Goal: Task Accomplishment & Management: Manage account settings

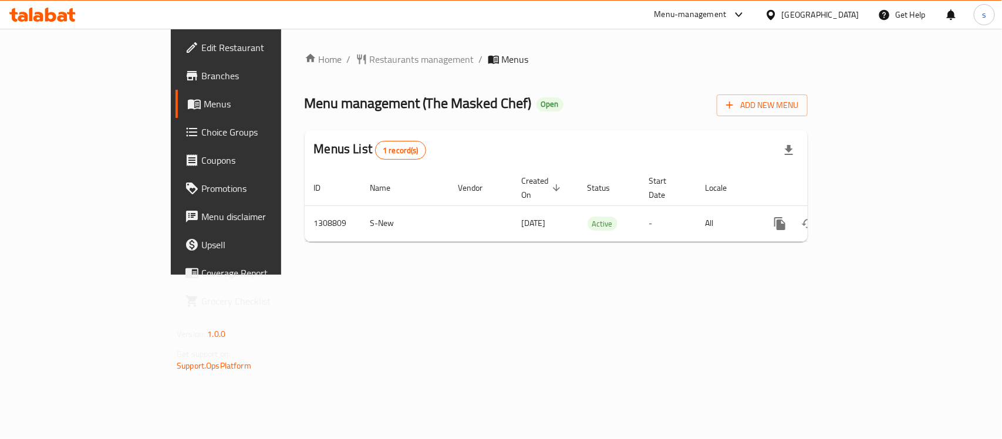
click at [204, 107] on span "Menus" at bounding box center [266, 104] width 125 height 14
click at [201, 129] on span "Choice Groups" at bounding box center [264, 132] width 127 height 14
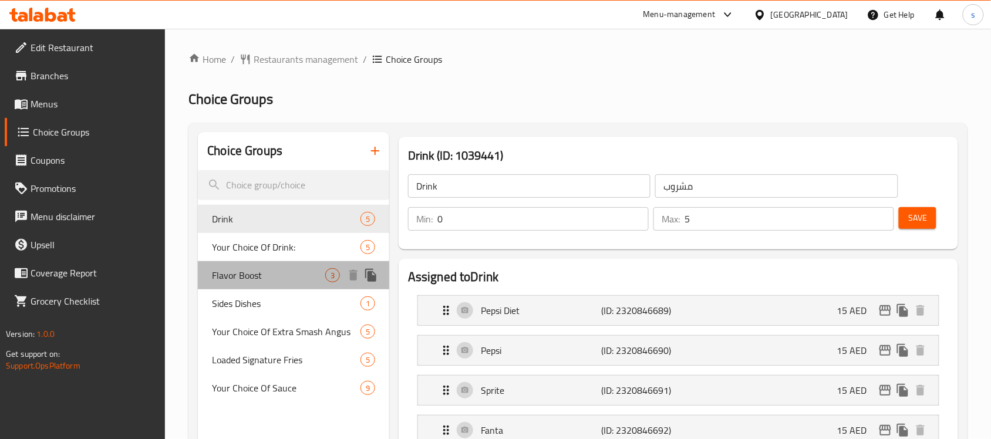
click at [254, 282] on span "Flavor Boost" at bounding box center [268, 275] width 113 height 14
type input "Flavor Boost"
type input "تعزيز نكهة"
type input "1"
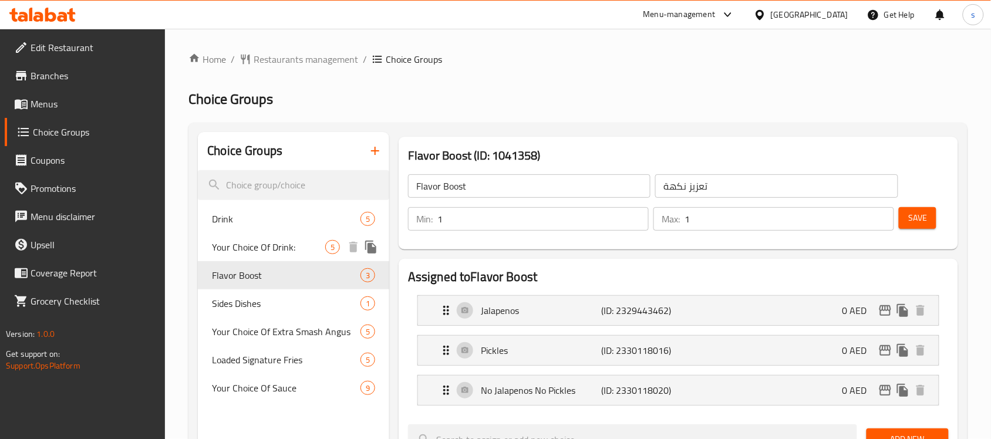
click at [265, 244] on span "Your Choice Of Drink:" at bounding box center [268, 247] width 113 height 14
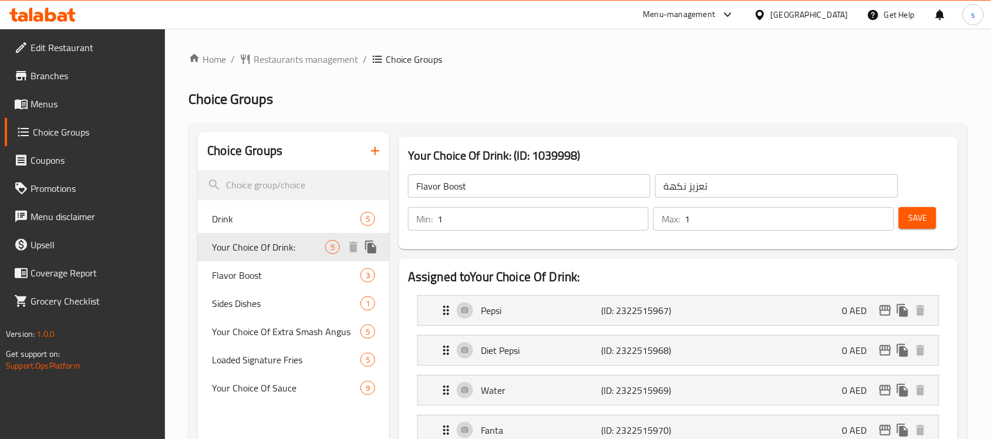
type input "Your Choice Of Drink:"
type input "إختيارك من المشروب:"
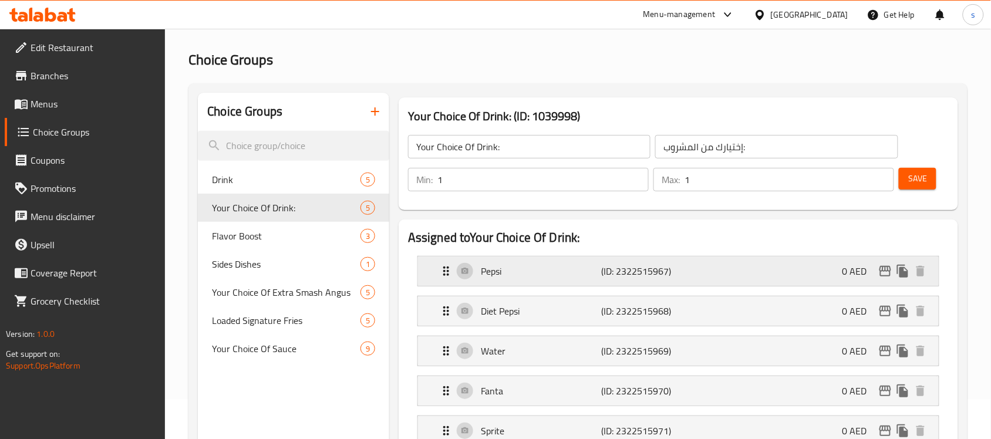
scroll to position [147, 0]
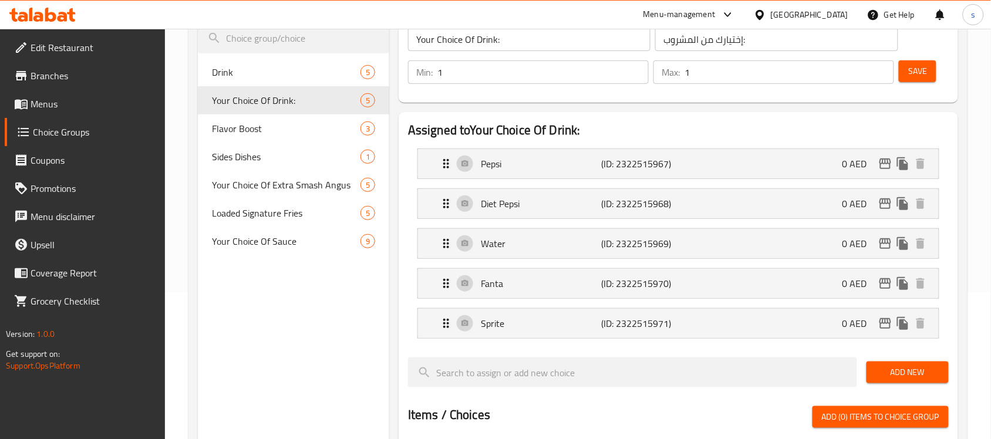
click at [277, 279] on div "Choice Groups Drink 5 Your Choice Of Drink: 5 Flavor Boost 3 Sides Dishes 1 You…" at bounding box center [293, 391] width 191 height 812
click at [254, 130] on span "Flavor Boost" at bounding box center [268, 129] width 113 height 14
type input "Flavor Boost"
type input "تعزيز نكهة"
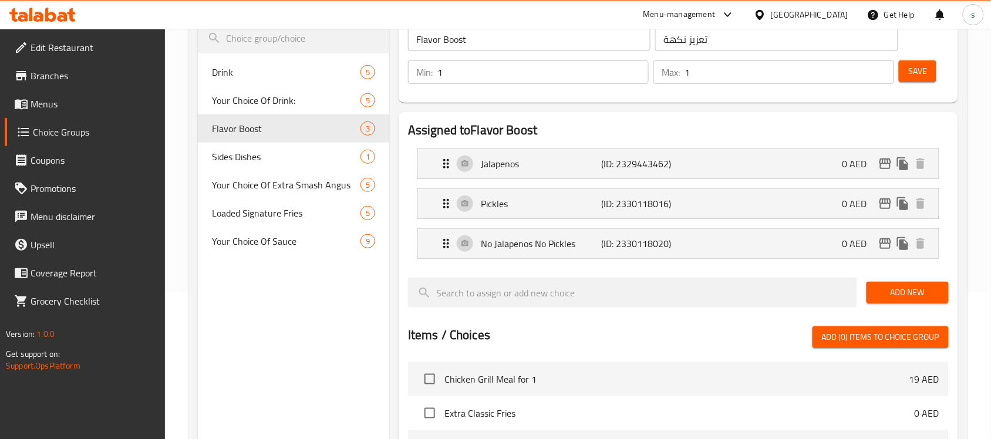
click at [335, 327] on div "Choice Groups Drink 5 Your Choice Of Drink: 5 Flavor Boost 3 Sides Dishes 1 You…" at bounding box center [293, 351] width 191 height 732
click at [271, 152] on span "Sides Dishes" at bounding box center [268, 157] width 113 height 14
type input "Sides Dishes"
type input "الأطباق الجانبية"
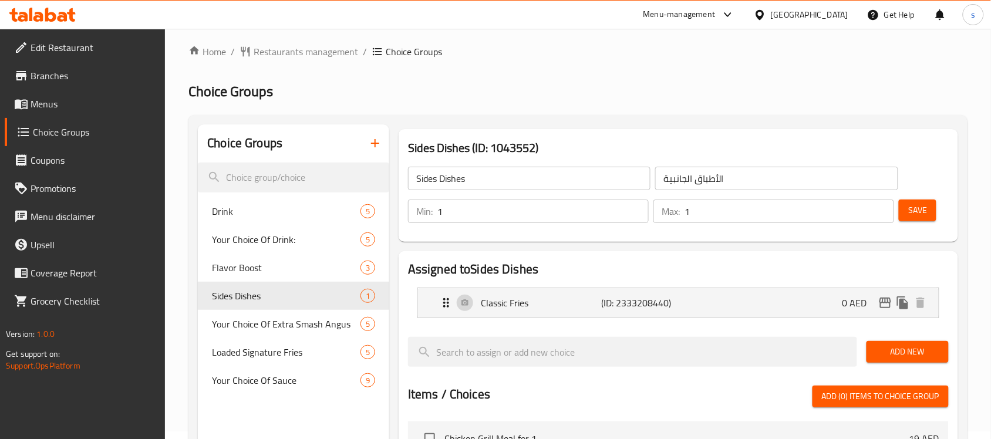
scroll to position [0, 0]
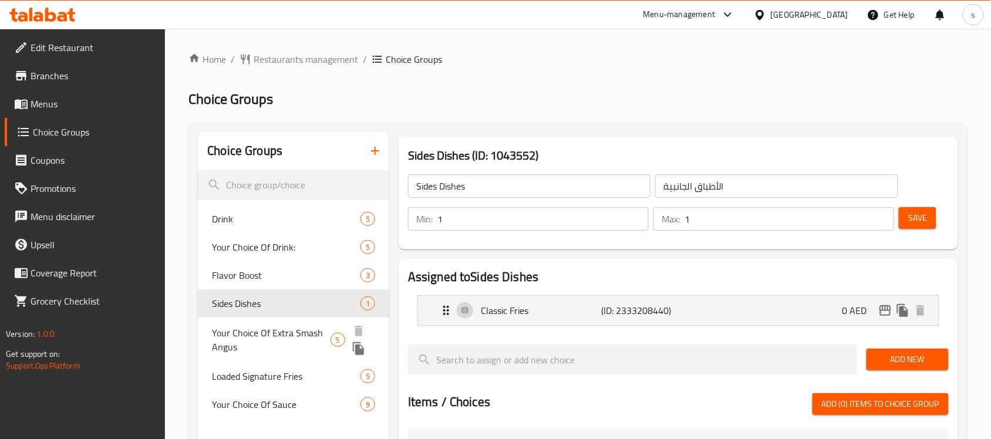
click at [301, 326] on span "Your Choice Of Extra Smash Angus" at bounding box center [271, 340] width 118 height 28
type input "Your Choice Of Extra Smash Angus"
type input "اختيارك من إكسترا سماش أنجوس"
type input "0"
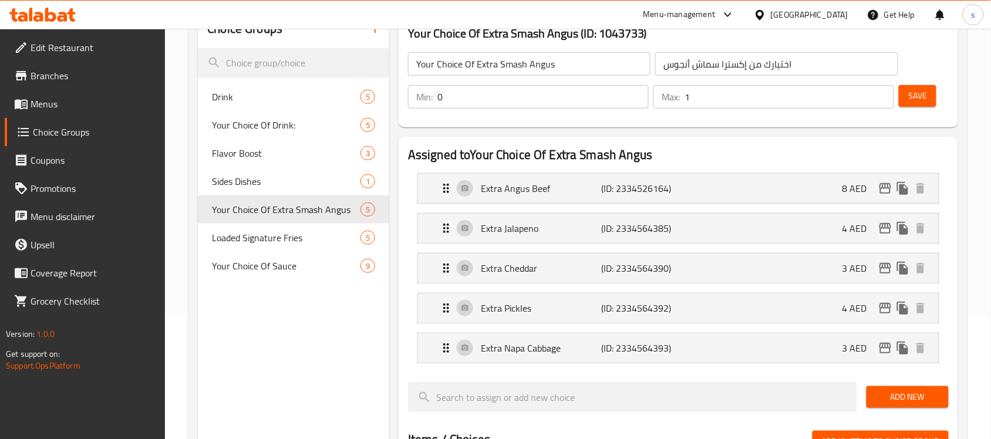
scroll to position [147, 0]
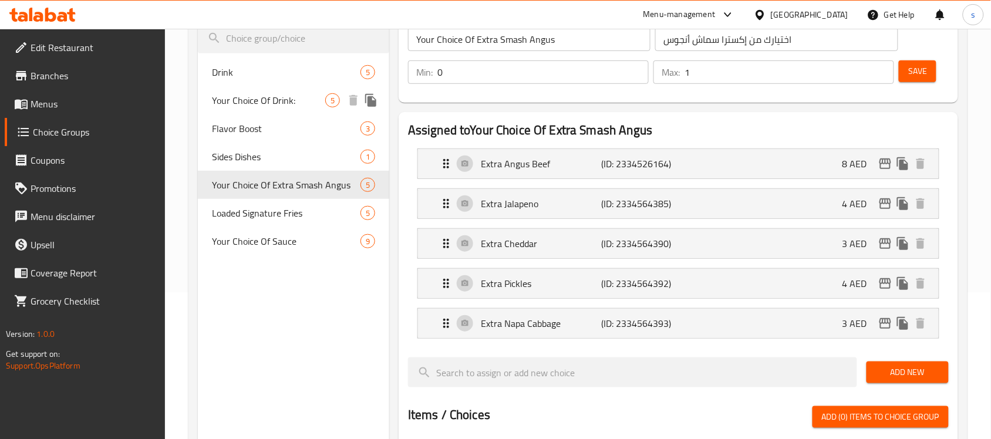
click at [274, 103] on span "Your Choice Of Drink:" at bounding box center [268, 100] width 113 height 14
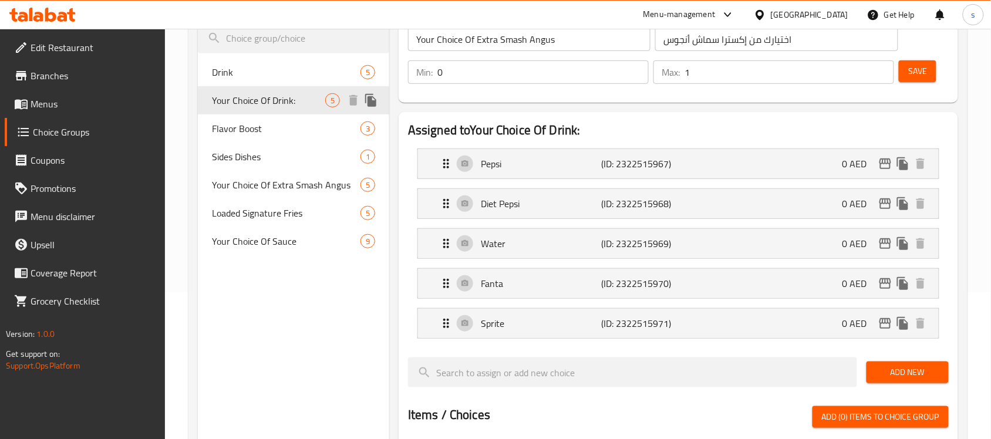
type input "Your Choice Of Drink:"
type input "إختيارك من المشروب:"
type input "1"
click at [262, 123] on span "Flavor Boost" at bounding box center [268, 129] width 113 height 14
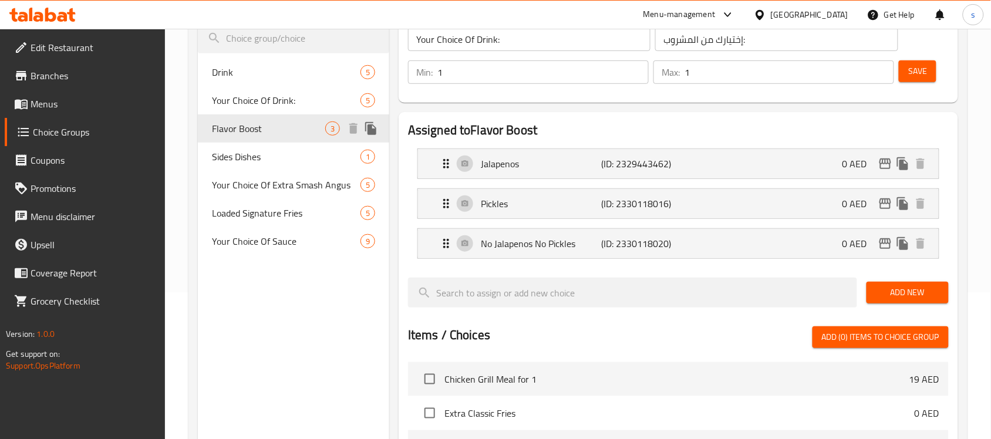
type input "Flavor Boost"
type input "تعزيز نكهة"
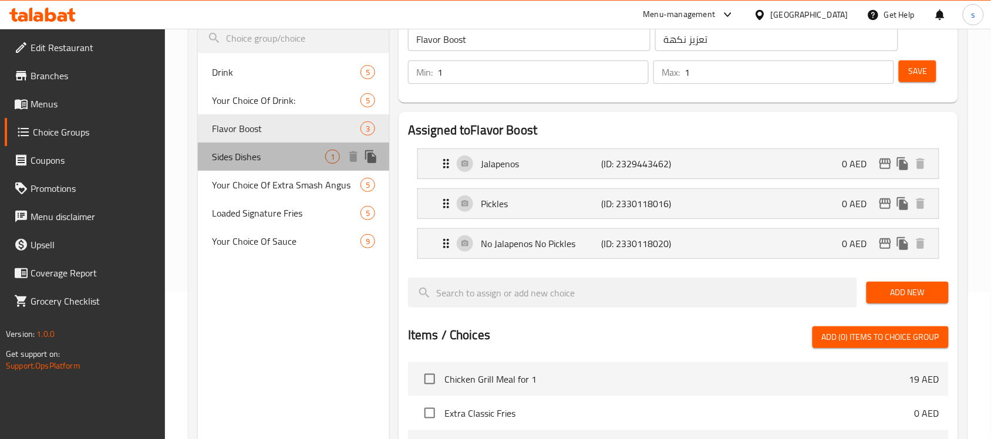
click at [256, 150] on span "Sides Dishes" at bounding box center [268, 157] width 113 height 14
type input "Sides Dishes"
type input "الأطباق الجانبية"
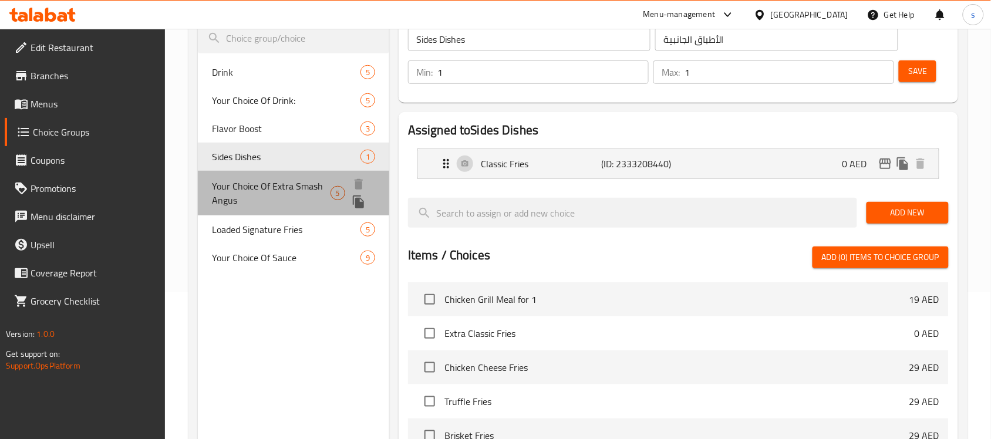
click at [256, 179] on span "Your Choice Of Extra Smash Angus" at bounding box center [271, 193] width 118 height 28
type input "Your Choice Of Extra Smash Angus"
type input "اختيارك من إكسترا سماش أنجوس"
type input "0"
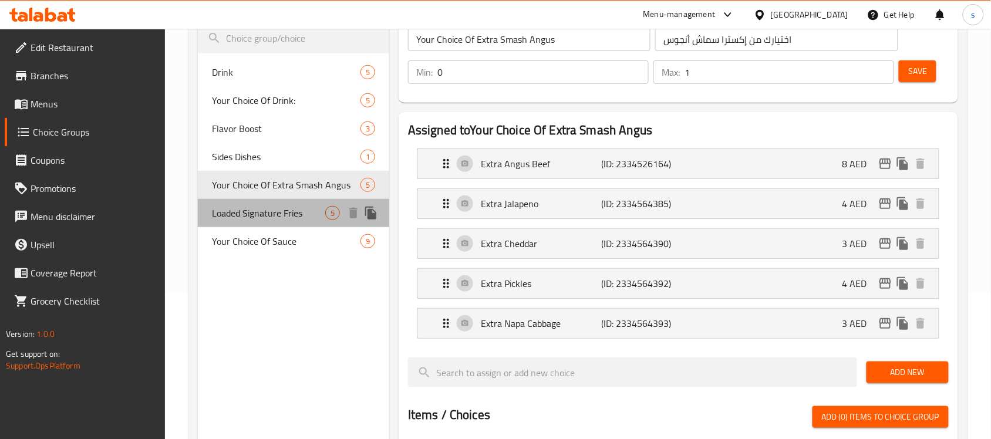
click at [260, 226] on div "Loaded Signature Fries 5" at bounding box center [293, 213] width 191 height 28
type input "Loaded Signature Fries"
type input "فرايز مميزة محمّلة"
type input "5"
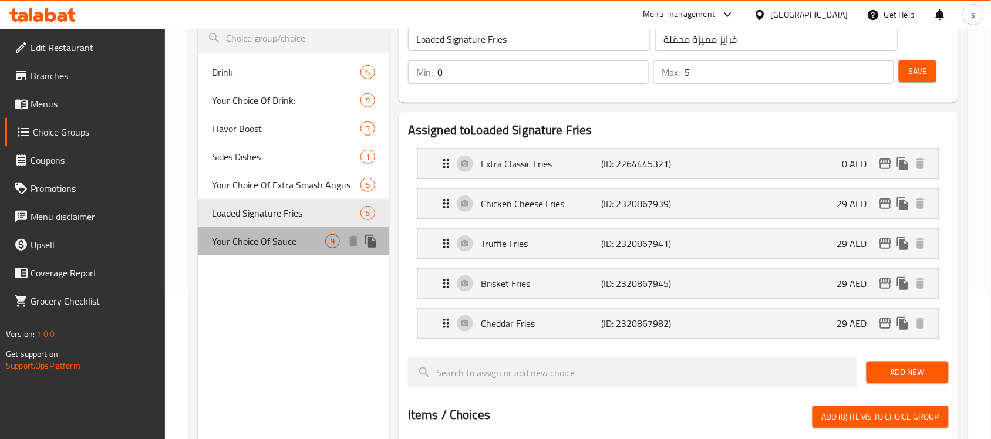
click at [260, 236] on span "Your Choice Of Sauce" at bounding box center [268, 241] width 113 height 14
type input "Your Choice Of Sauce"
type input "اختيارك من صلصة"
type input "7"
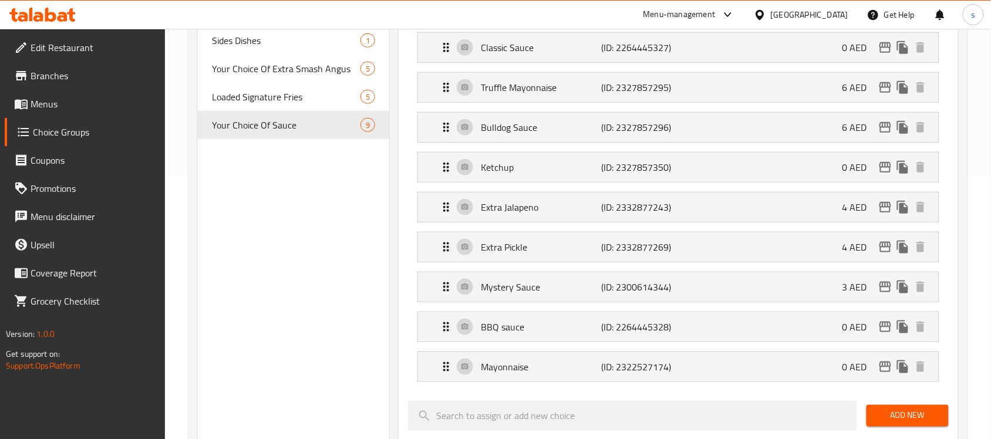
scroll to position [0, 0]
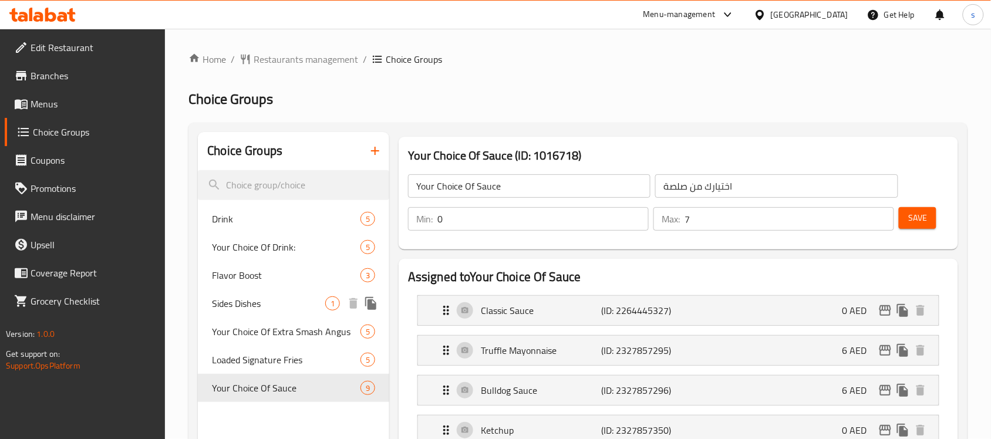
click at [250, 297] on span "Sides Dishes" at bounding box center [268, 304] width 113 height 14
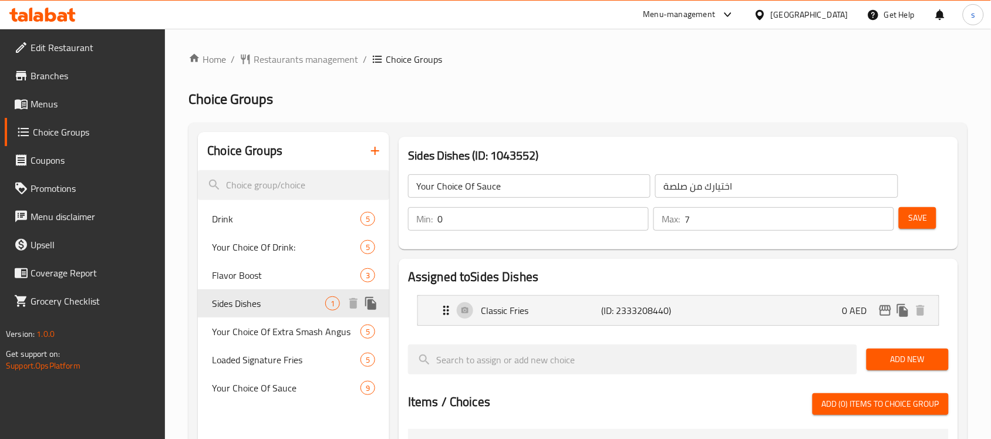
type input "Sides Dishes"
type input "الأطباق الجانبية"
type input "1"
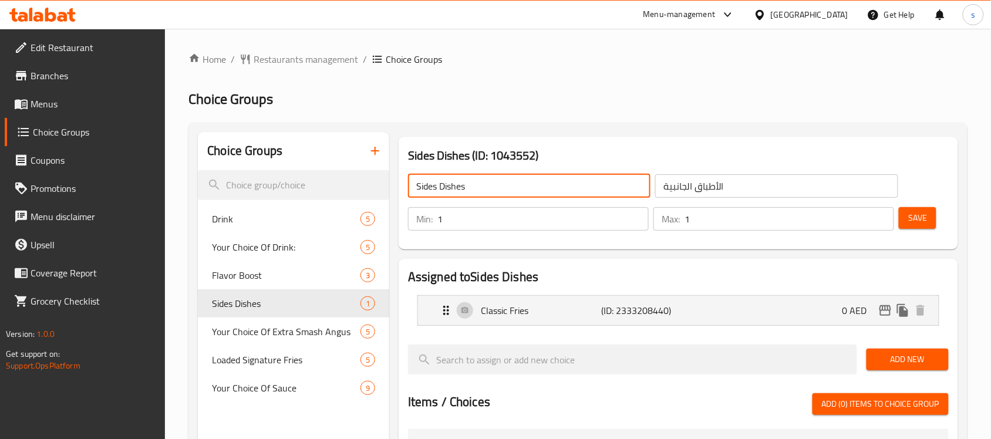
drag, startPoint x: 416, startPoint y: 189, endPoint x: 476, endPoint y: 192, distance: 60.6
click at [476, 192] on input "Sides Dishes" at bounding box center [529, 185] width 243 height 23
drag, startPoint x: 483, startPoint y: 307, endPoint x: 494, endPoint y: 298, distance: 14.2
click at [494, 298] on nav "Classic Fries (ID: 2333208440) 0 AED Name (En) Classic Fries Name (En) Name (Ar…" at bounding box center [678, 310] width 541 height 49
drag, startPoint x: 532, startPoint y: 314, endPoint x: 504, endPoint y: 316, distance: 28.2
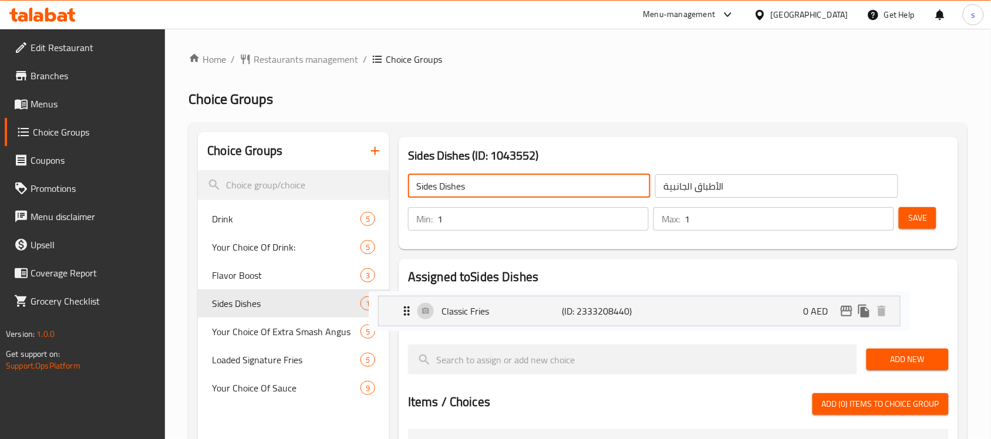
click at [488, 315] on nav "Classic Fries (ID: 2333208440) 0 AED Name (En) Classic Fries Name (En) Name (Ar…" at bounding box center [678, 310] width 541 height 49
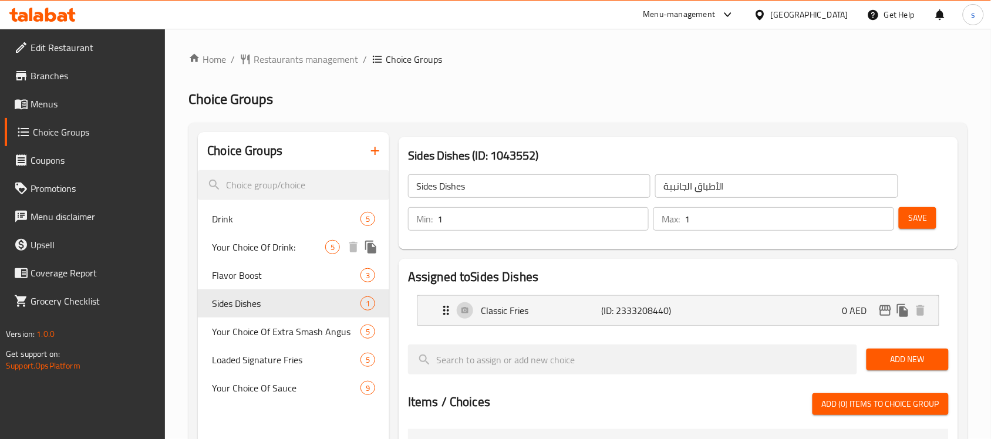
drag, startPoint x: 257, startPoint y: 256, endPoint x: 561, endPoint y: 277, distance: 304.9
click at [257, 256] on div "Your Choice Of Drink: 5" at bounding box center [293, 247] width 191 height 28
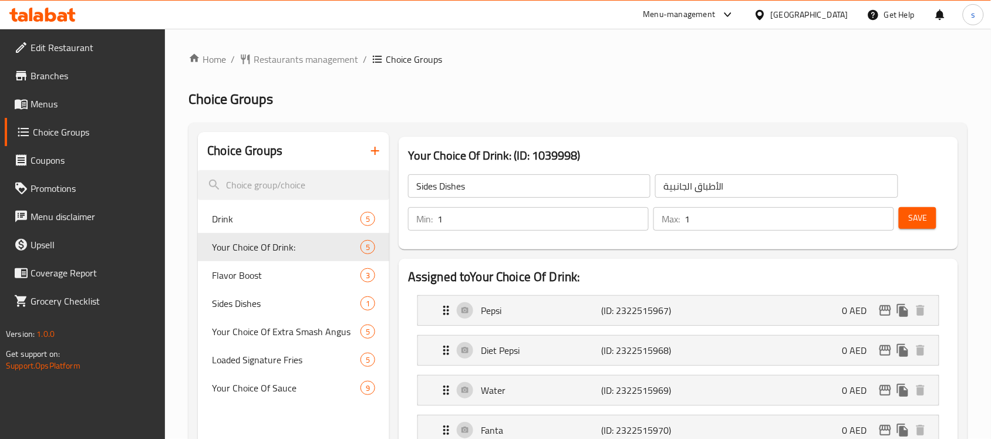
type input "Your Choice Of Drink:"
type input "إختيارك من المشروب:"
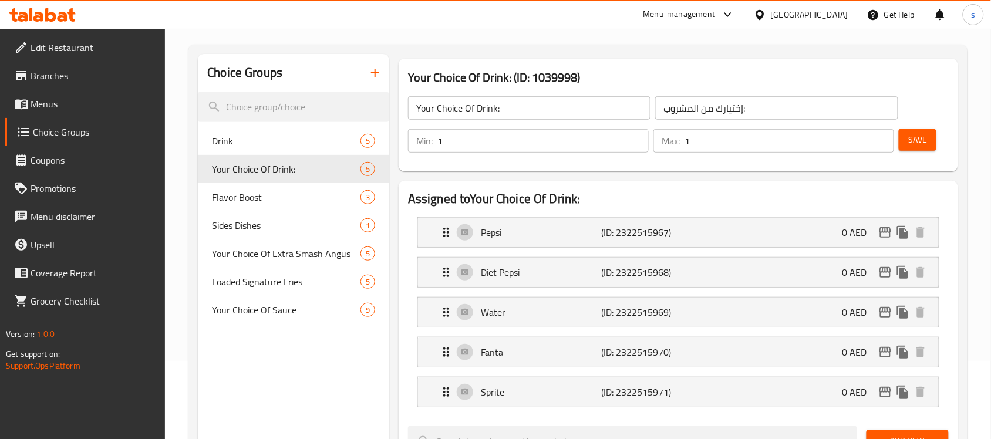
scroll to position [73, 0]
